Goal: Transaction & Acquisition: Purchase product/service

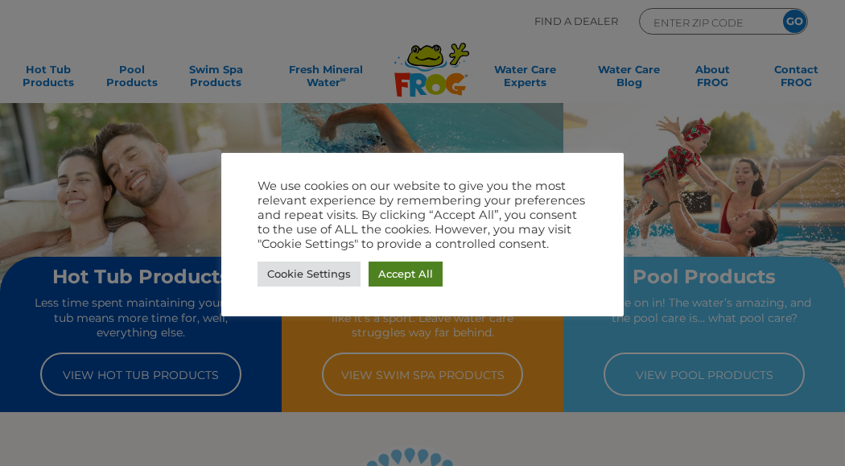
click at [392, 269] on link "Accept All" at bounding box center [406, 274] width 74 height 25
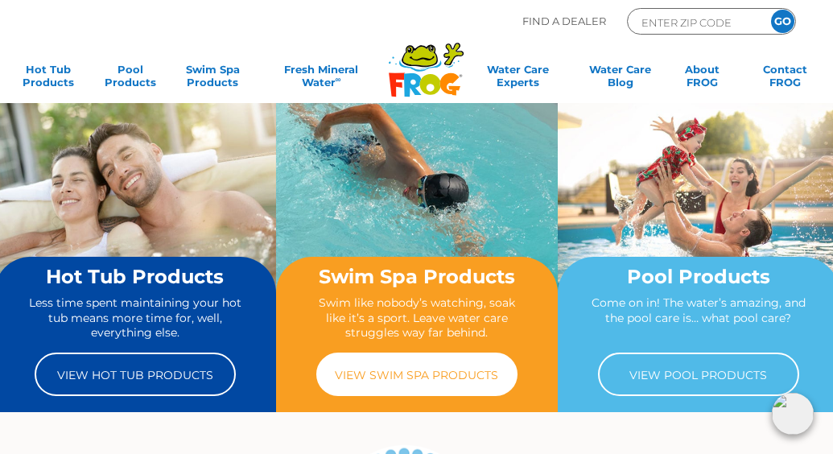
click at [466, 372] on link "View Swim Spa Products" at bounding box center [416, 374] width 201 height 43
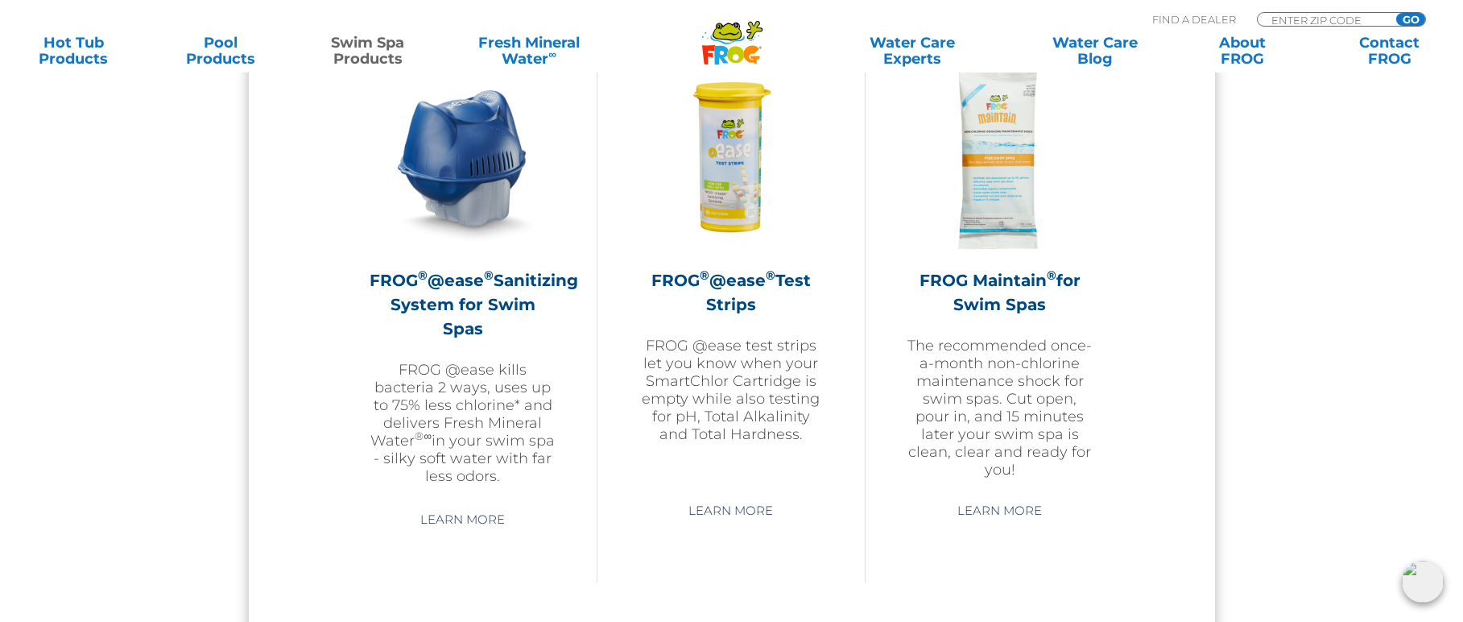
scroll to position [1530, 0]
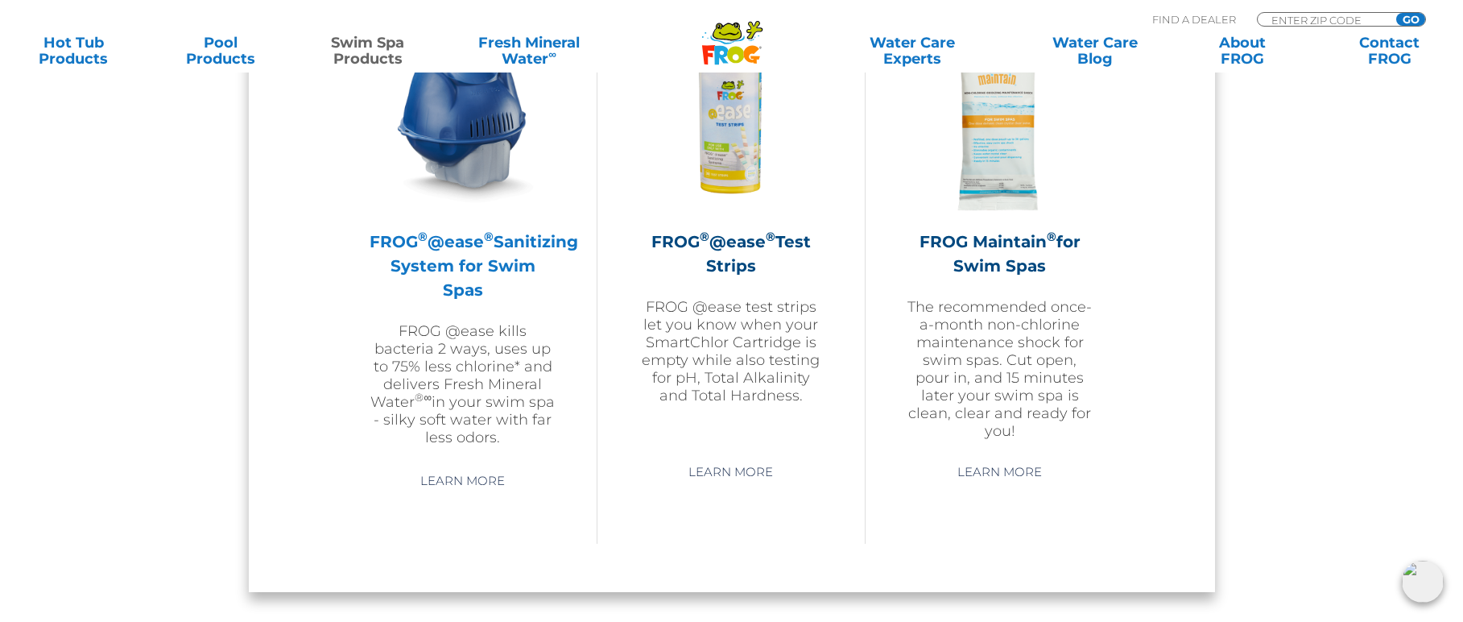
click at [452, 326] on p "FROG @ease kills bacteria 2 ways, uses up to 75% less chlorine* and delivers Fr…" at bounding box center [463, 384] width 187 height 124
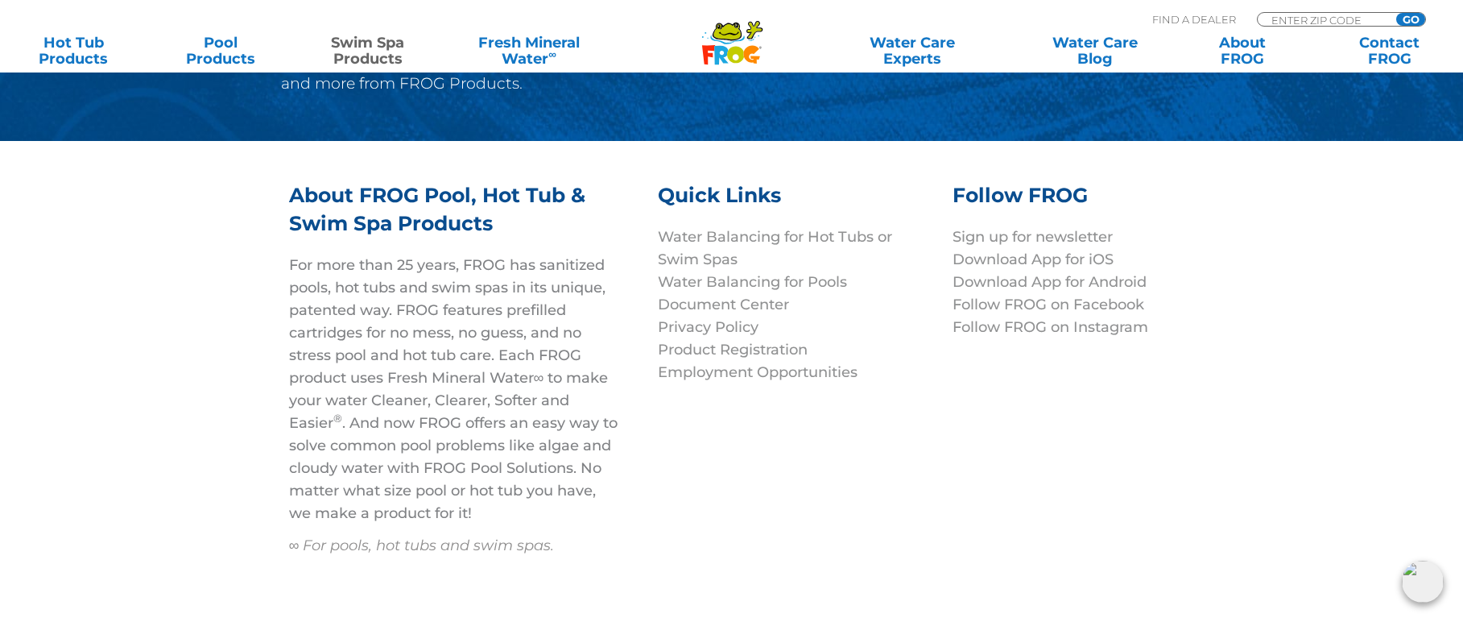
scroll to position [4633, 0]
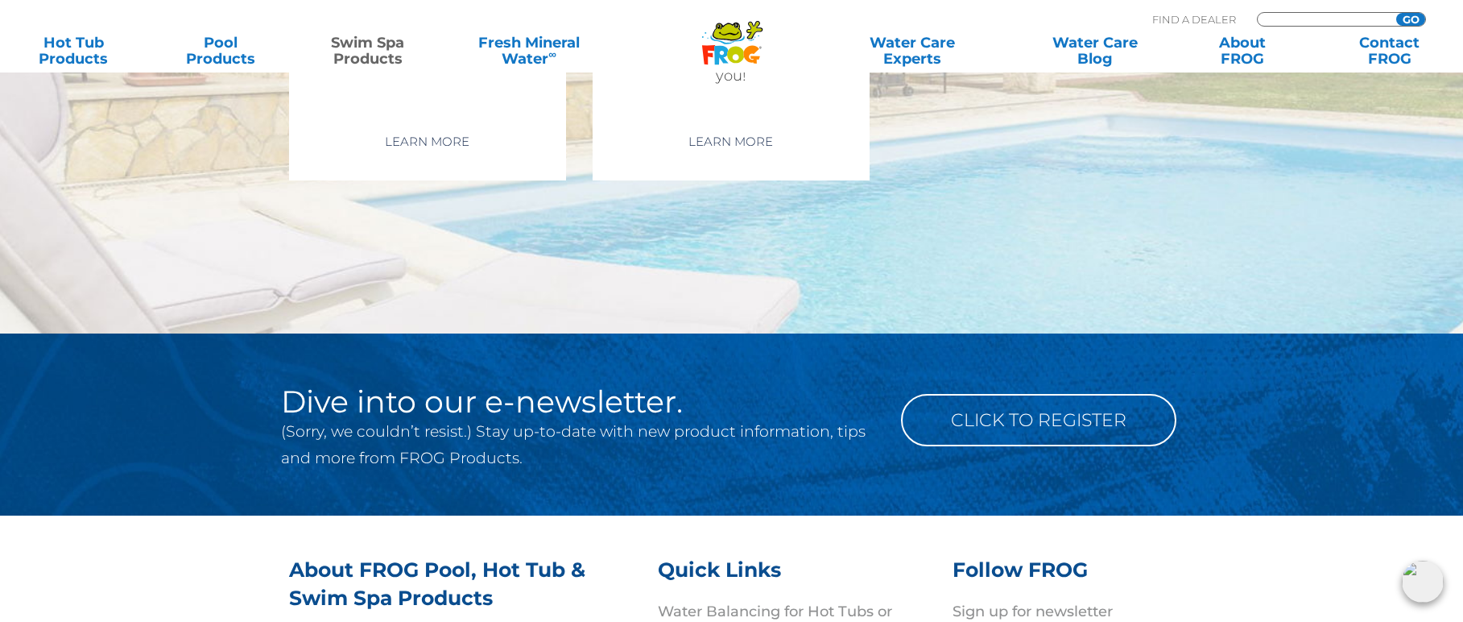
click at [1280, 20] on input "Zip Code Form" at bounding box center [1324, 20] width 109 height 14
type input "19971"
click at [1396, 13] on input "GO" at bounding box center [1410, 19] width 29 height 13
click at [1405, 19] on input "GO" at bounding box center [1410, 19] width 29 height 13
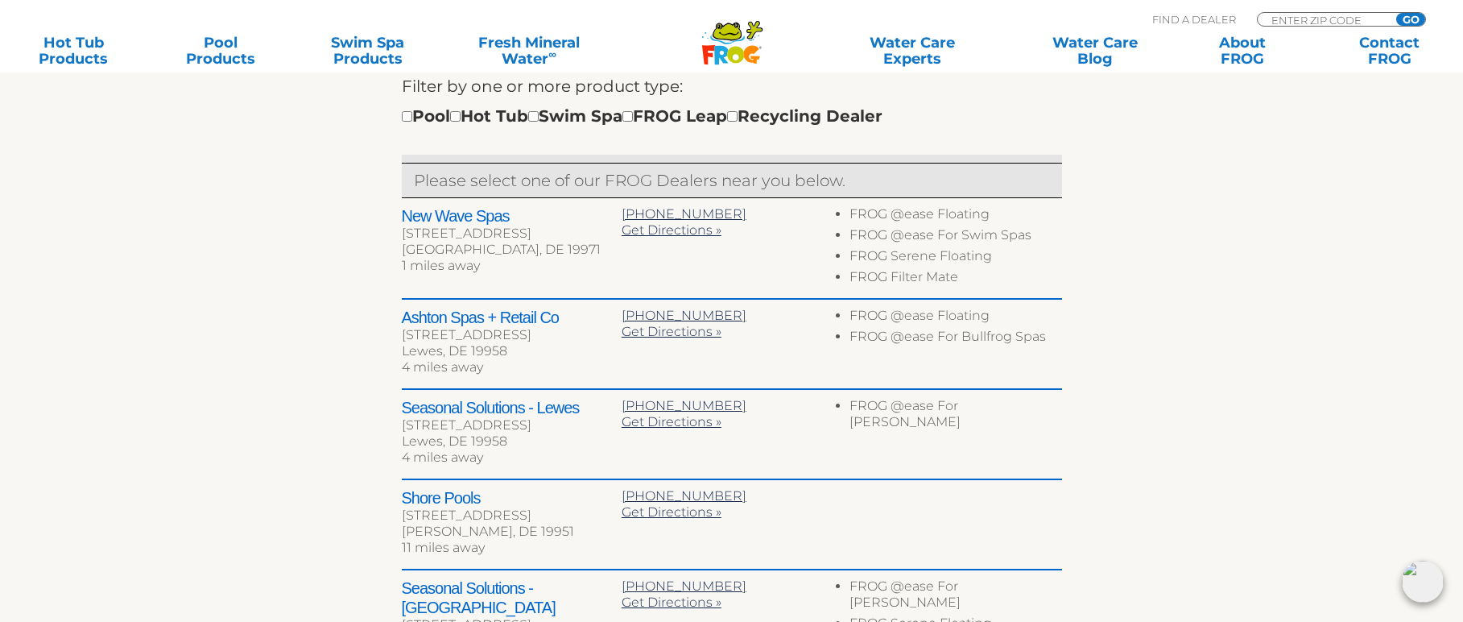
scroll to position [564, 0]
